Goal: Find contact information: Obtain details needed to contact an individual or organization

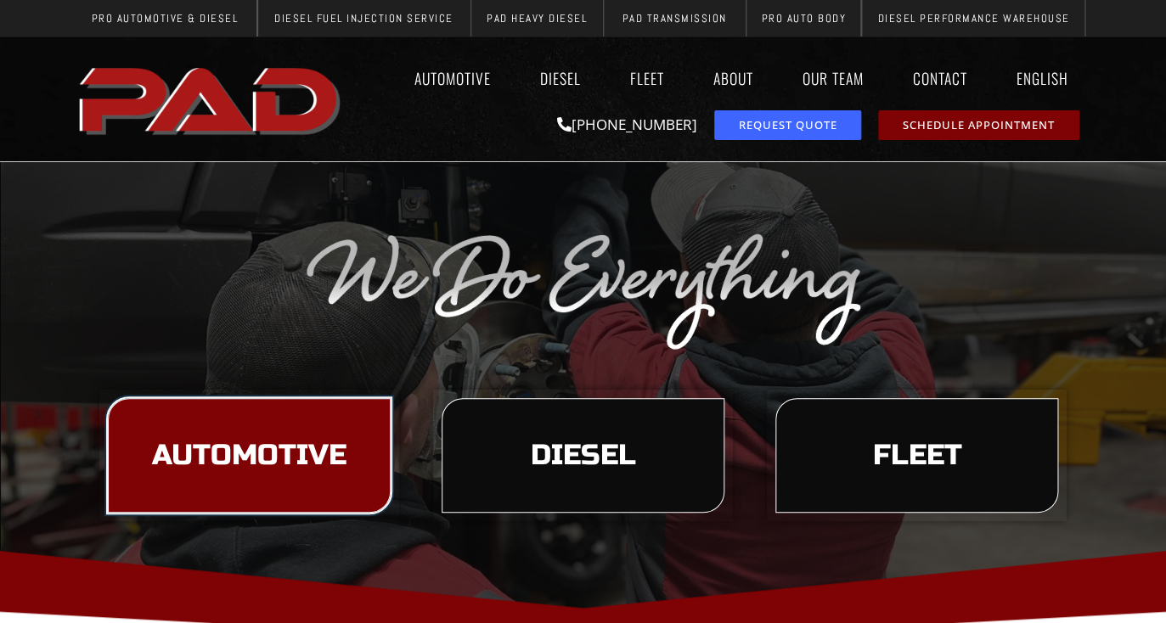
click at [269, 475] on link "Automotive" at bounding box center [249, 455] width 283 height 115
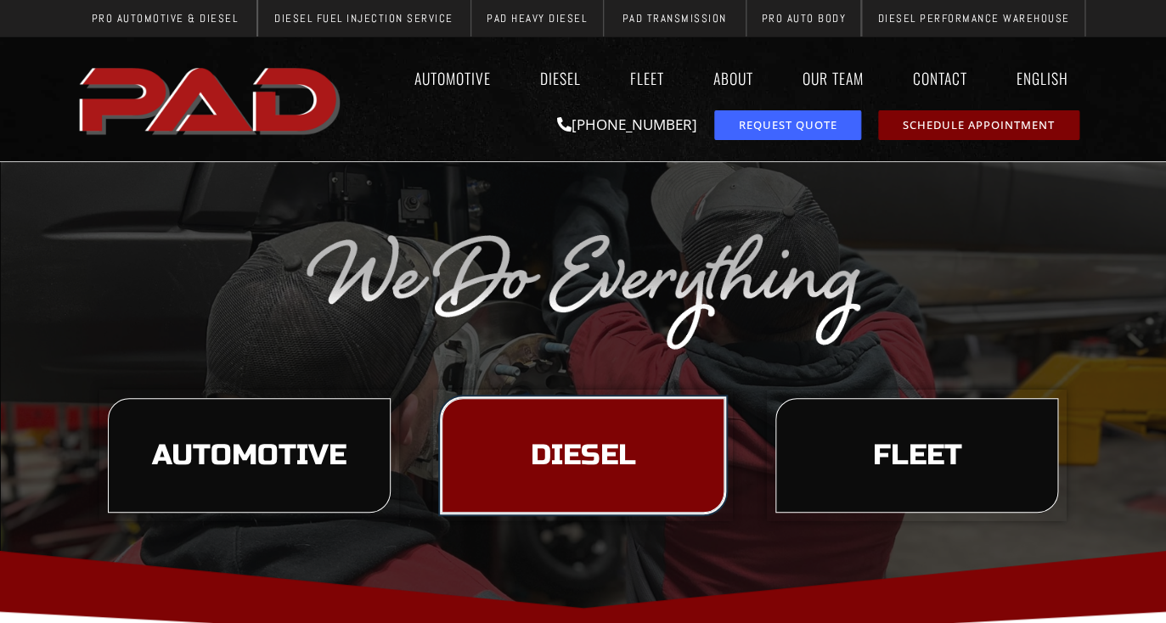
click at [503, 451] on span "Diesel" at bounding box center [583, 456] width 196 height 29
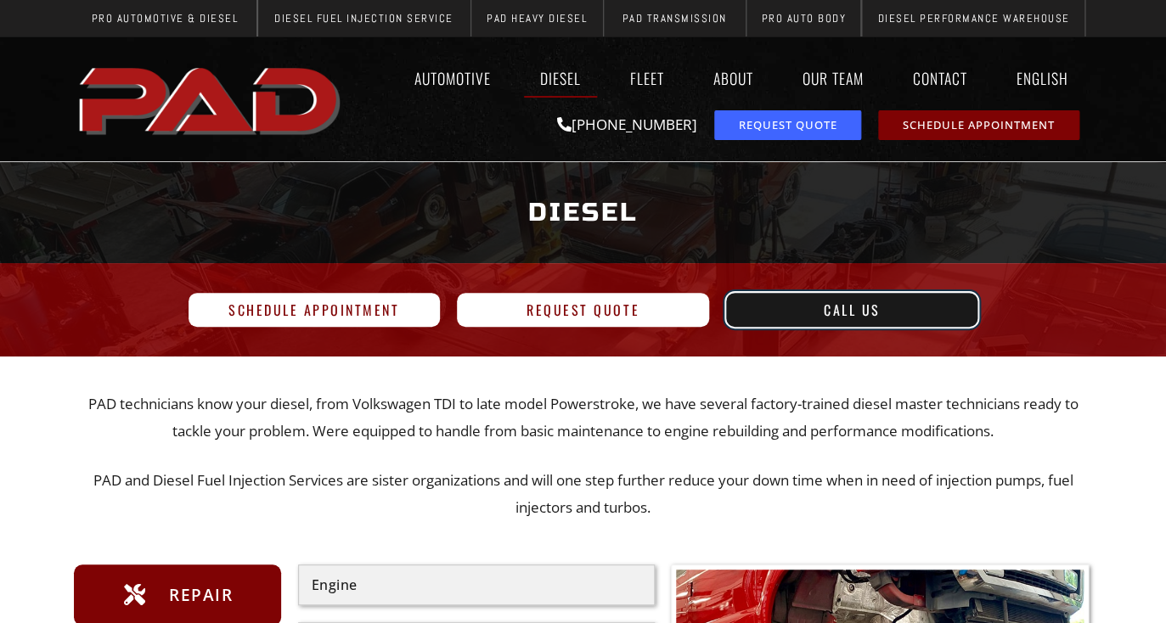
click at [834, 300] on link "Call Us" at bounding box center [852, 310] width 252 height 34
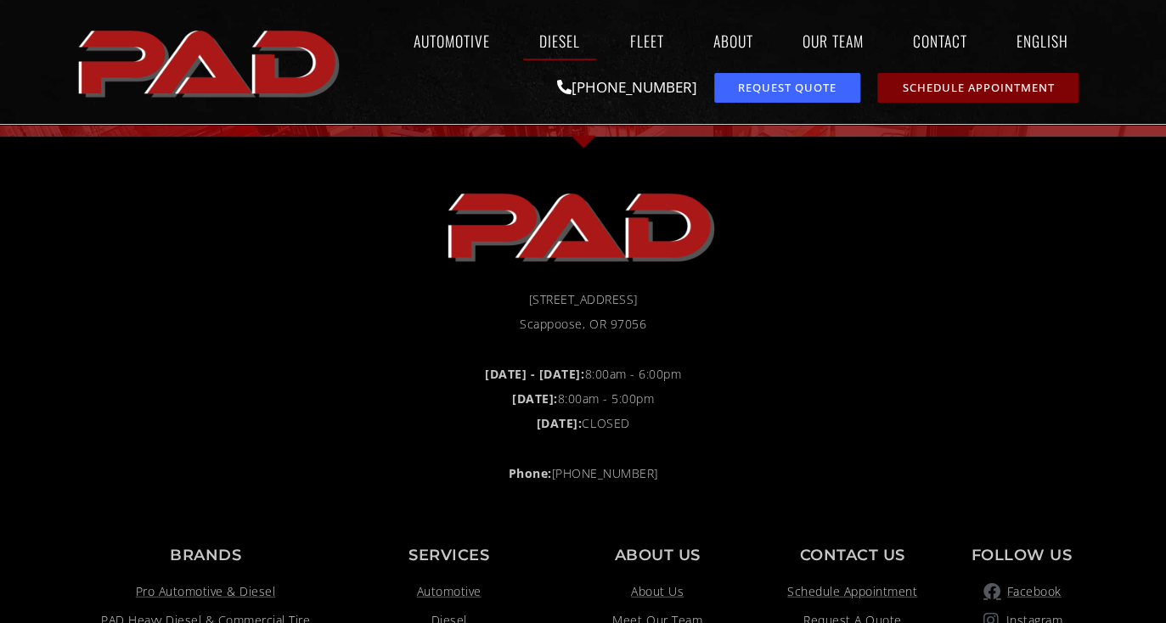
scroll to position [3607, 0]
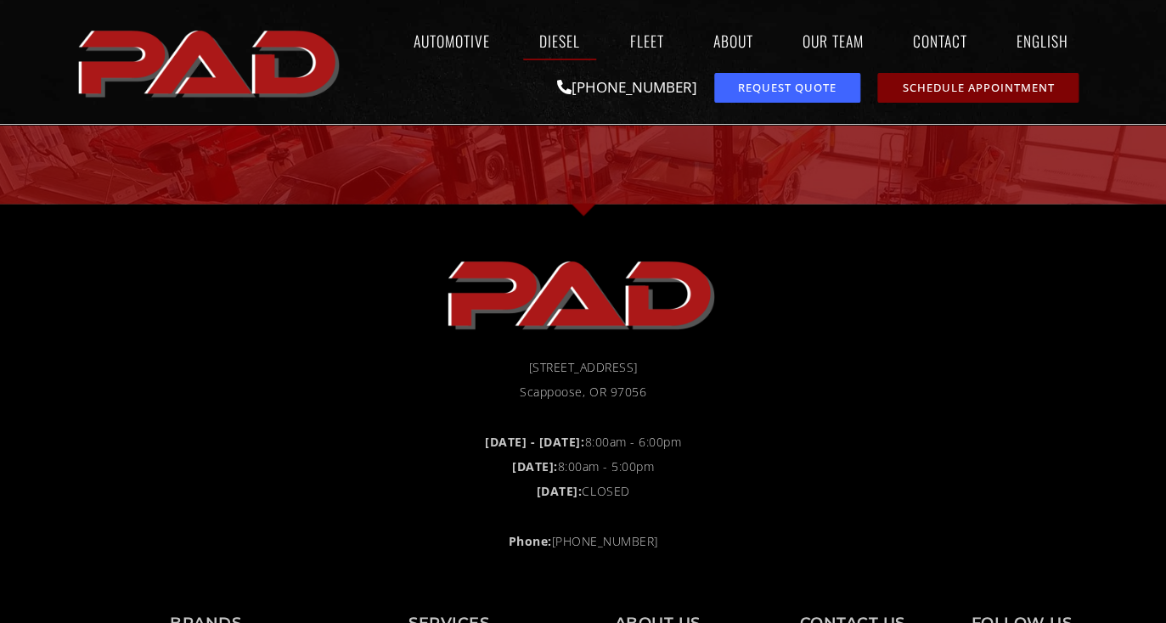
click at [625, 493] on span "[DATE]: CLOSED" at bounding box center [583, 491] width 93 height 20
click at [644, 476] on span "[DATE]: 8:00am - 5:00pm" at bounding box center [583, 467] width 142 height 20
click at [662, 450] on span "[DATE] - [DATE]: 8:00am - 6:00pm" at bounding box center [583, 442] width 196 height 20
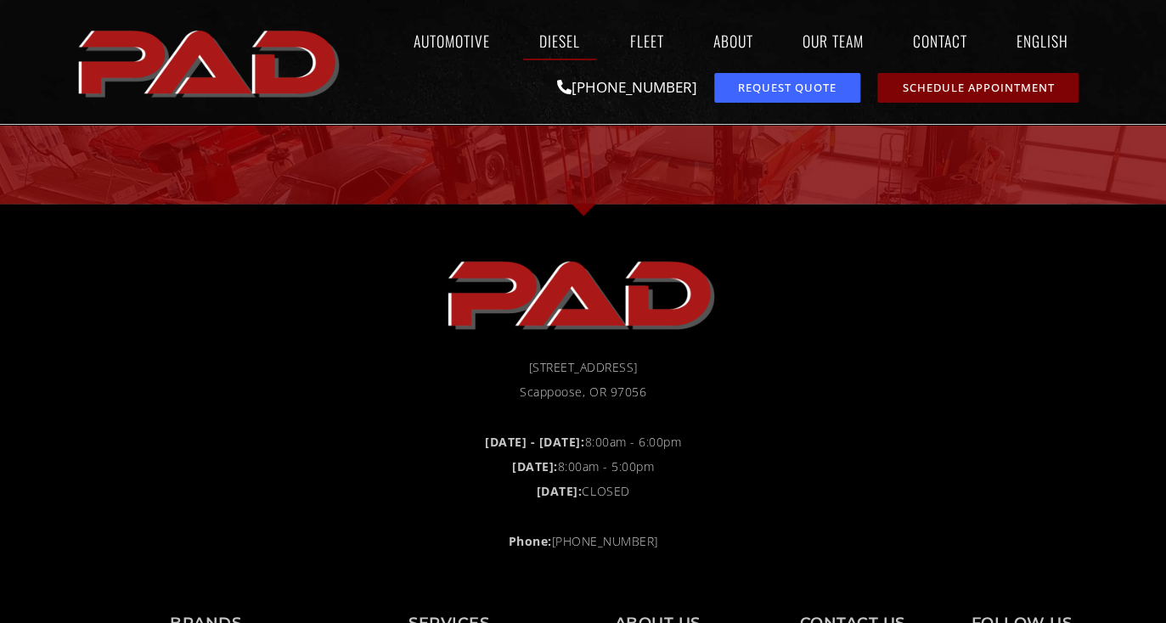
click at [662, 450] on span "[DATE] - [DATE]: 8:00am - 6:00pm" at bounding box center [583, 442] width 196 height 20
click at [641, 471] on span "[DATE]: 8:00am - 5:00pm" at bounding box center [583, 467] width 142 height 20
click at [657, 450] on span "[DATE] - [DATE]: 8:00am - 6:00pm" at bounding box center [583, 442] width 196 height 20
